Goal: Find specific page/section: Find specific page/section

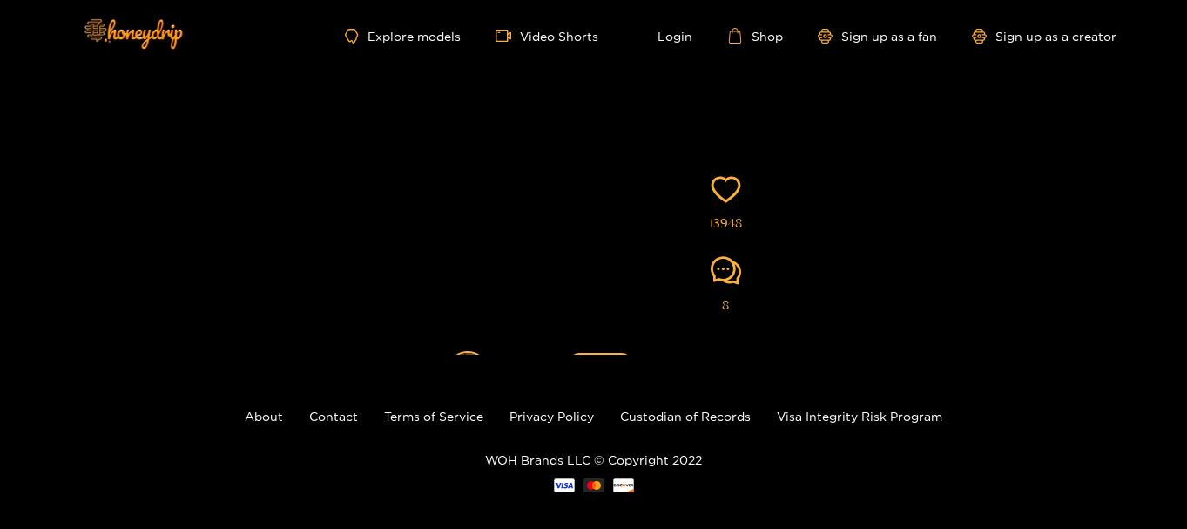
scroll to position [58, 0]
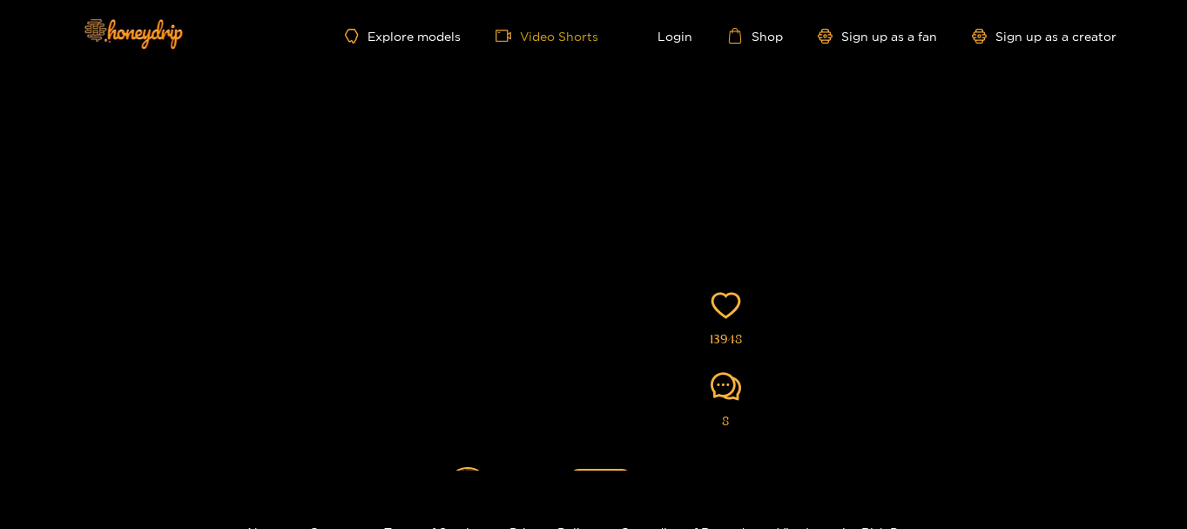
click at [563, 33] on link "Video Shorts" at bounding box center [546, 36] width 103 height 16
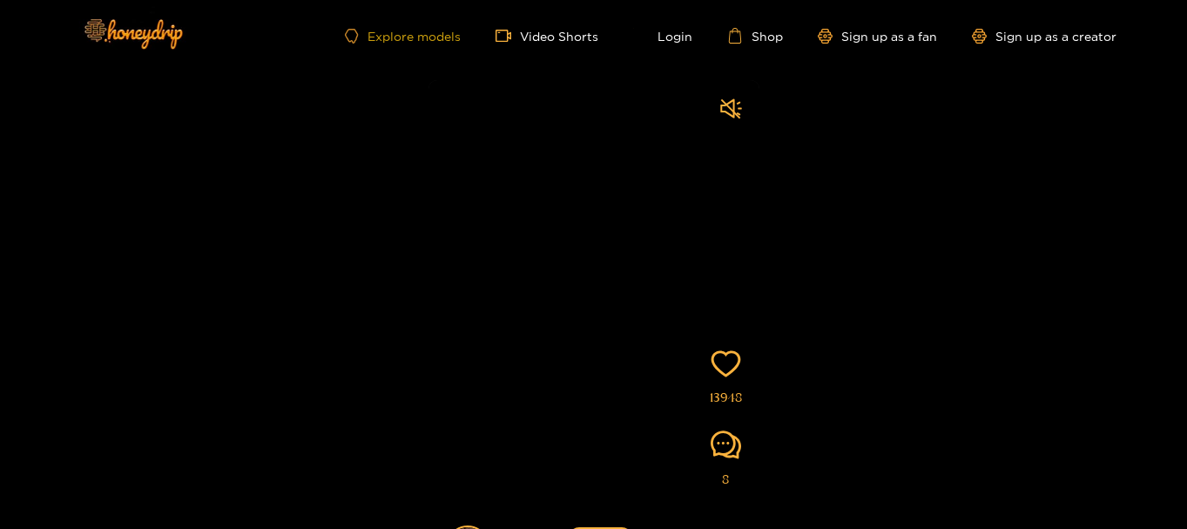
click at [415, 40] on link "Explore models" at bounding box center [402, 36] width 115 height 15
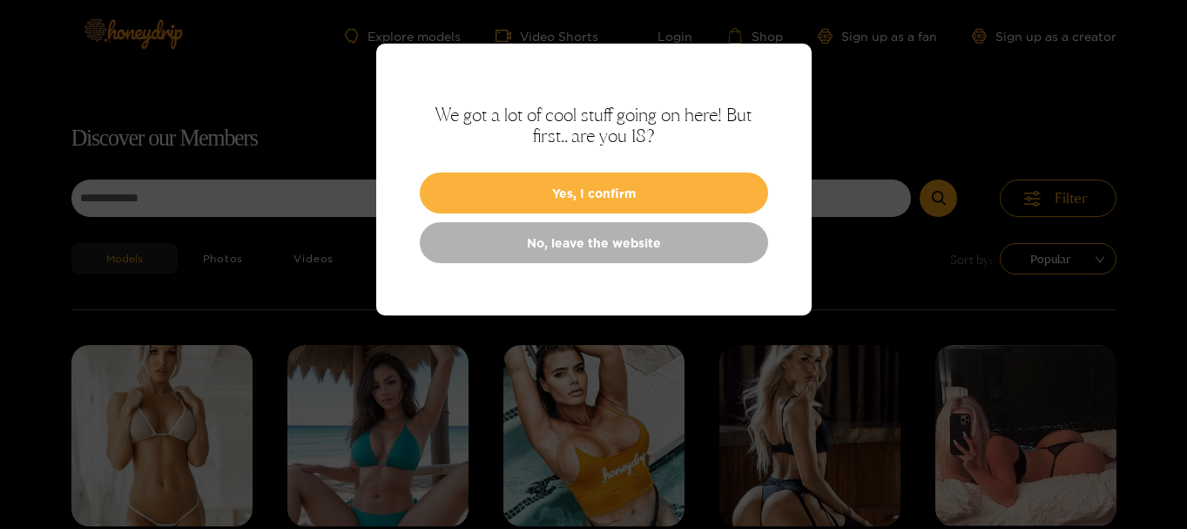
scroll to position [111, 0]
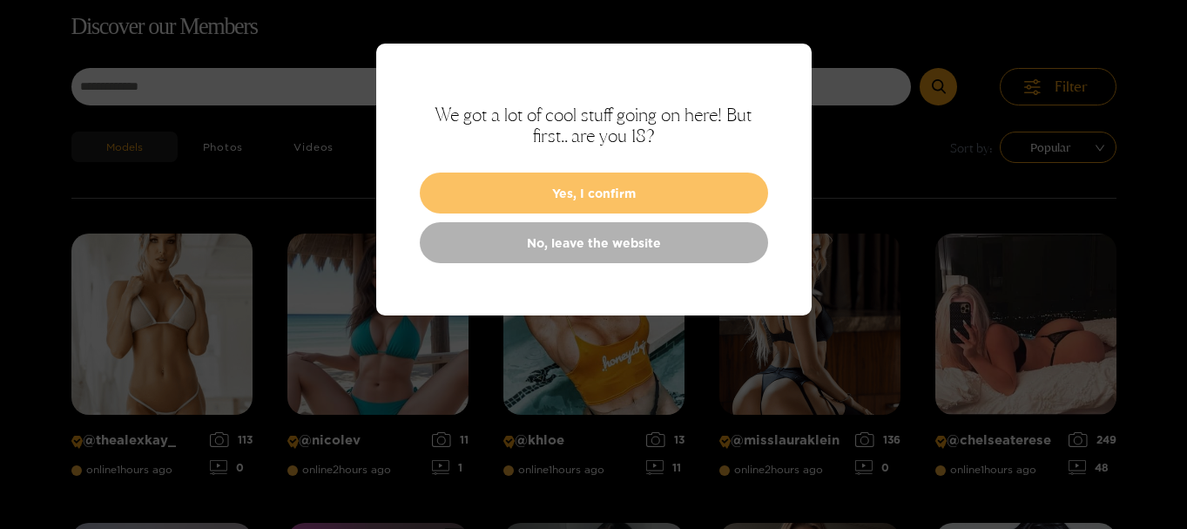
click at [604, 184] on button "Yes, I confirm" at bounding box center [594, 192] width 348 height 41
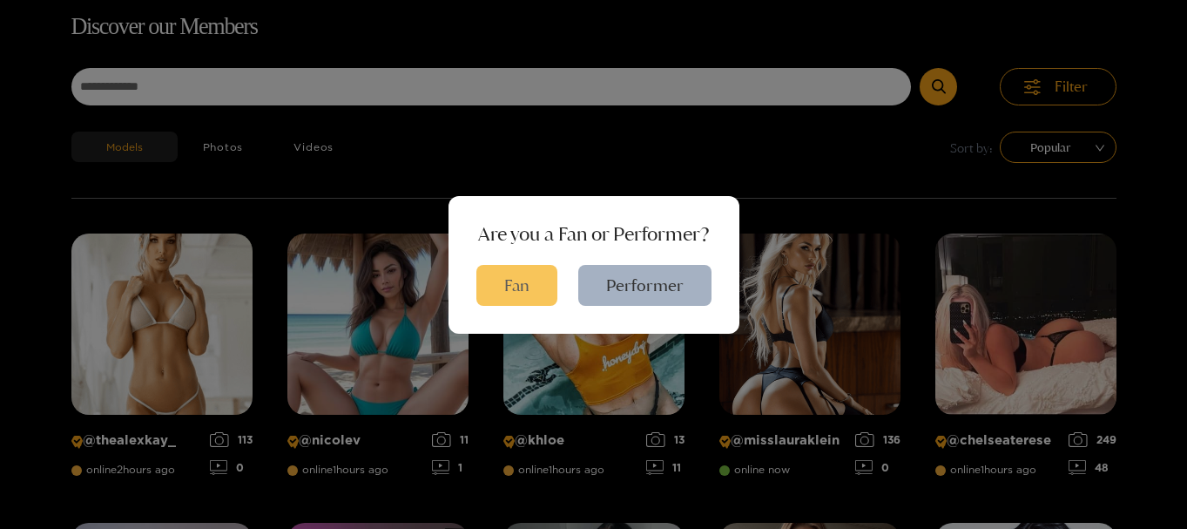
click at [509, 285] on button "Fan" at bounding box center [516, 285] width 81 height 41
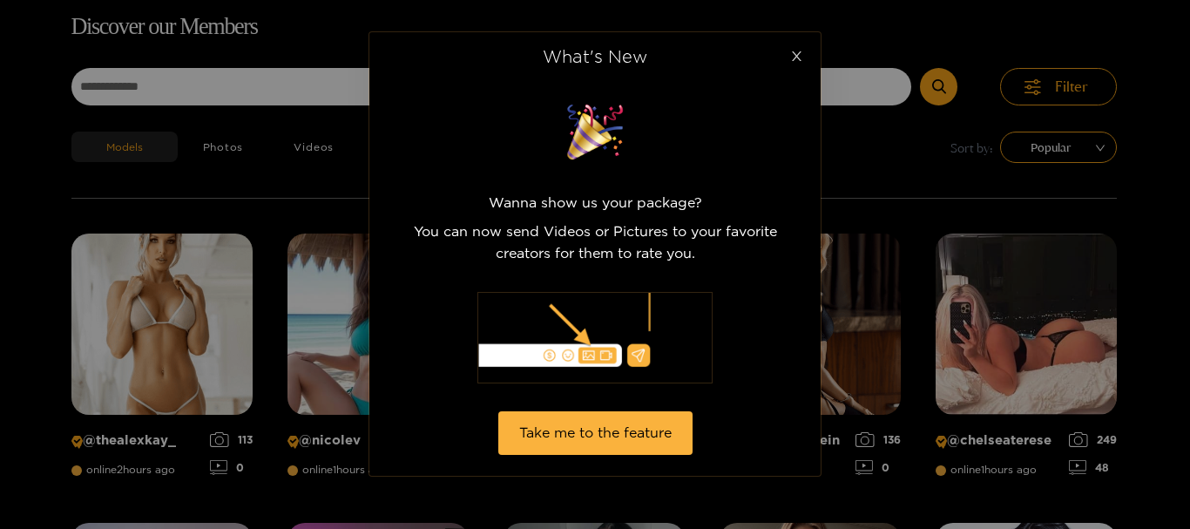
click at [801, 51] on icon "close" at bounding box center [796, 56] width 13 height 13
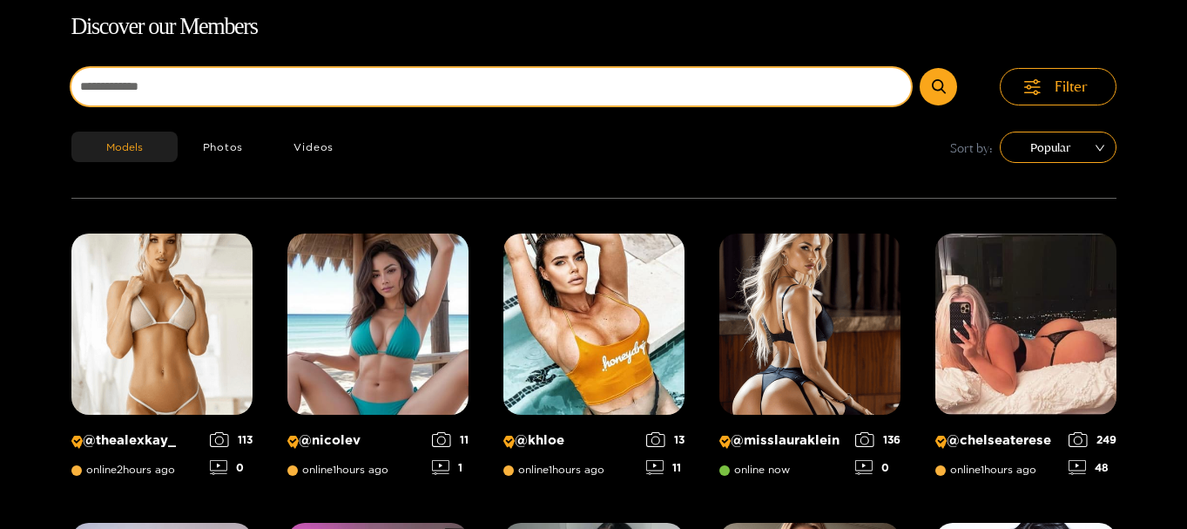
click at [192, 85] on input at bounding box center [491, 86] width 840 height 37
click at [920, 68] on button "submit" at bounding box center [938, 86] width 37 height 37
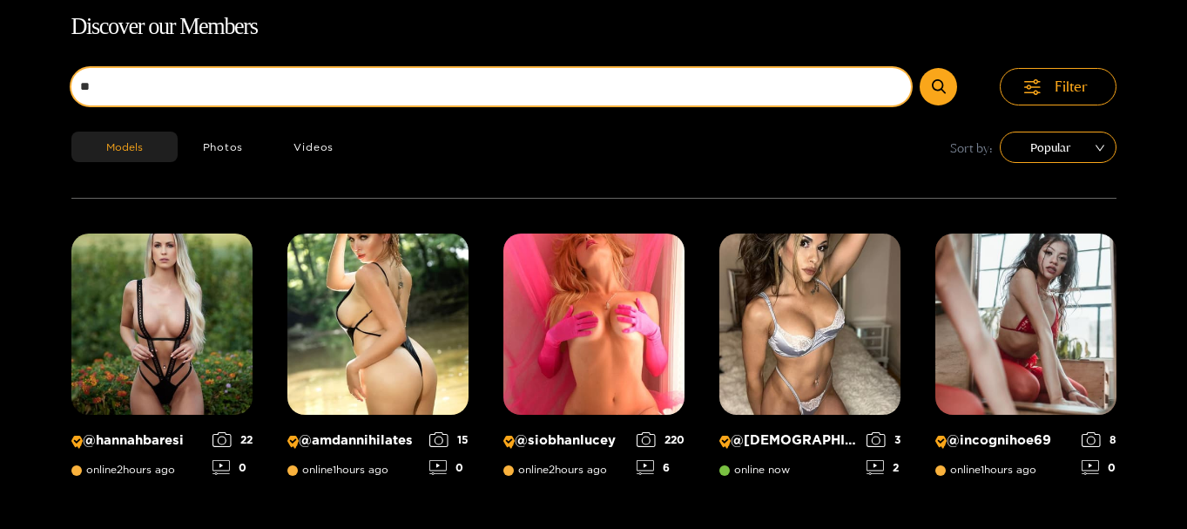
click at [178, 81] on input "**" at bounding box center [491, 86] width 840 height 37
type input "*"
click at [920, 68] on button "submit" at bounding box center [938, 86] width 37 height 37
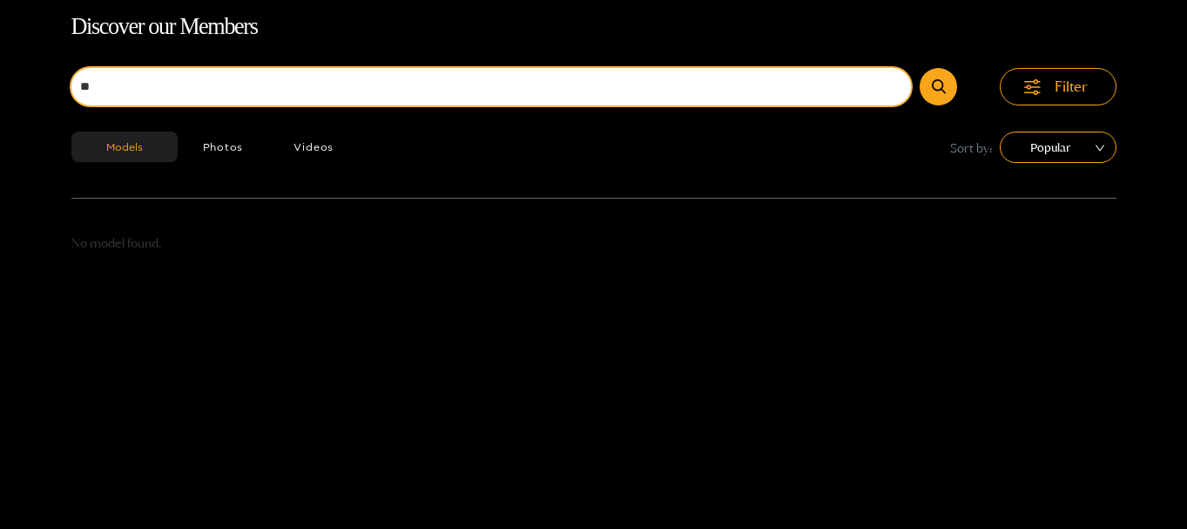
type input "*"
